Goal: Information Seeking & Learning: Learn about a topic

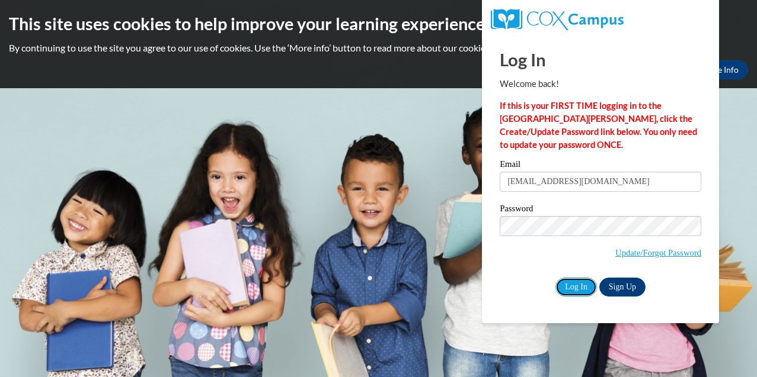
click at [586, 289] on input "Log In" at bounding box center [575, 287] width 41 height 19
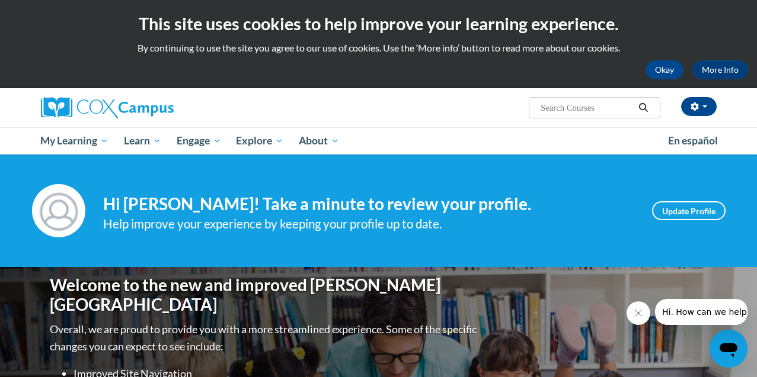
drag, startPoint x: 512, startPoint y: 147, endPoint x: 536, endPoint y: 153, distance: 24.6
click at [536, 153] on ul "My Learning My Learning My Course Progress Certificates My Action Plans Group D…" at bounding box center [346, 140] width 627 height 27
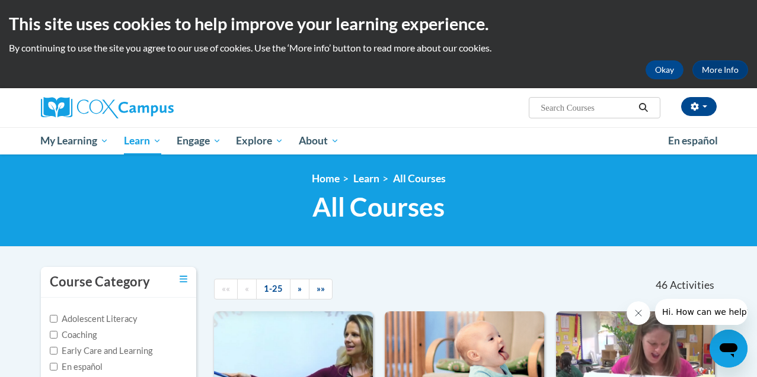
click at [547, 123] on div "Jontae Gray (America/New_York UTC-04:00) My Profile Inbox My Transcripts Log Ou…" at bounding box center [378, 107] width 693 height 39
click at [544, 104] on input "Search..." at bounding box center [586, 108] width 95 height 14
type input "reading fluency"
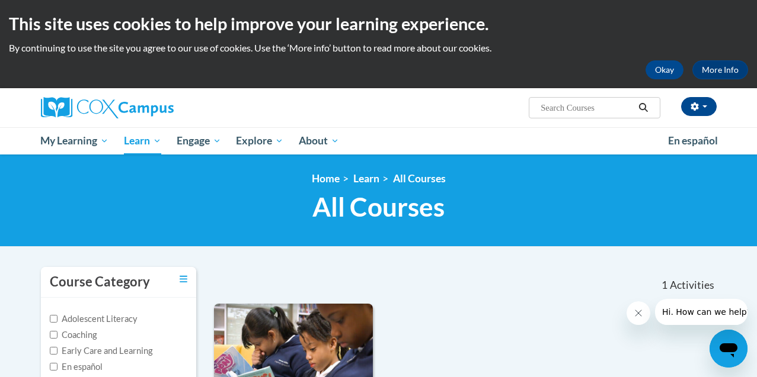
type input "reading fluency"
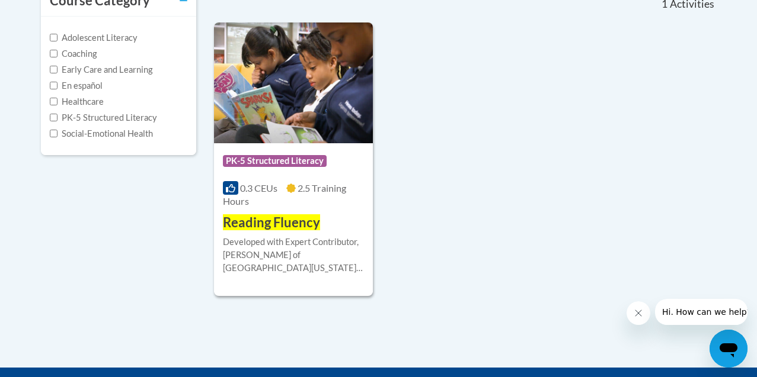
scroll to position [280, 0]
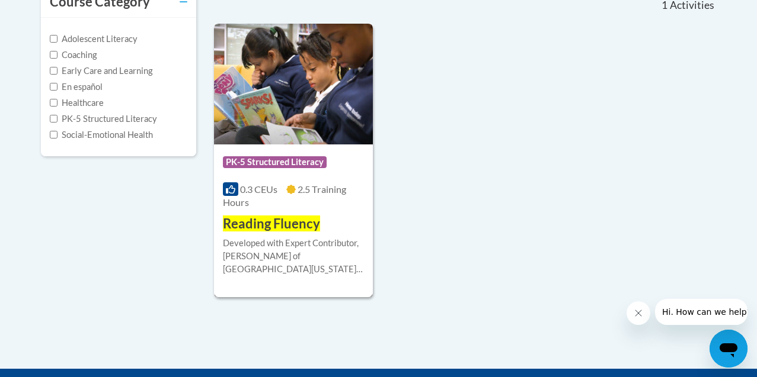
click at [363, 168] on div "Course Category: PK-5 Structured Literacy" at bounding box center [293, 163] width 141 height 27
